Goal: Navigation & Orientation: Go to known website

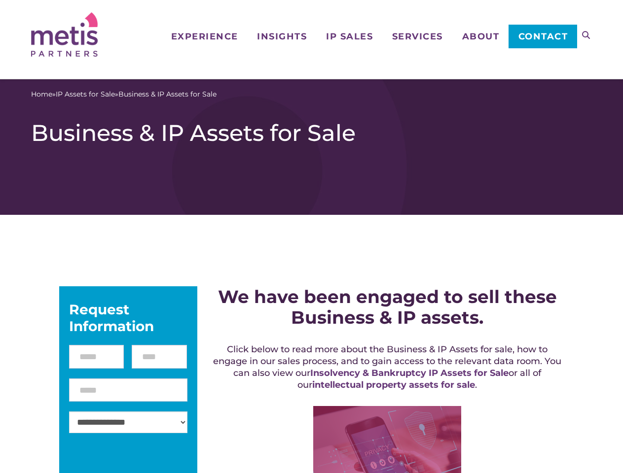
click at [586, 35] on icon at bounding box center [586, 35] width 8 height 8
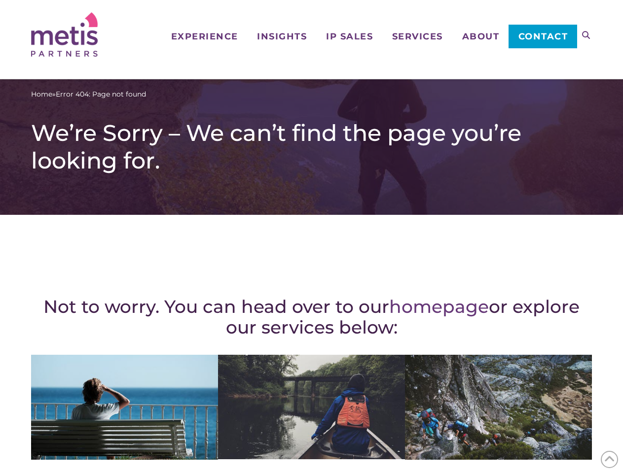
click at [311, 237] on div "Not to worry. You can head over to our homepage or explore our services below: …" at bounding box center [311, 431] width 561 height 393
click at [586, 35] on icon at bounding box center [586, 35] width 8 height 8
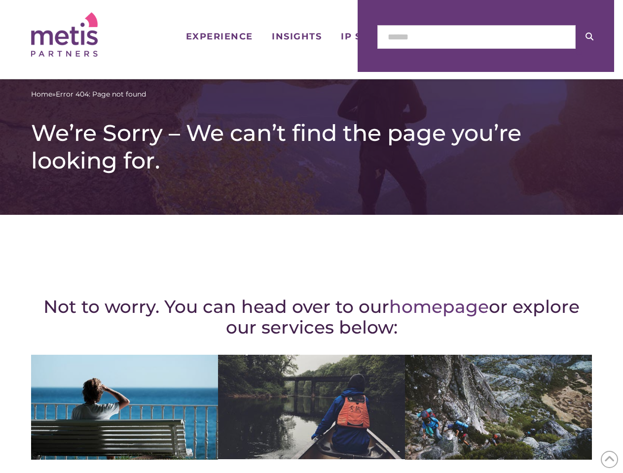
click at [609, 460] on icon at bounding box center [609, 459] width 11 height 15
